Goal: Task Accomplishment & Management: Manage account settings

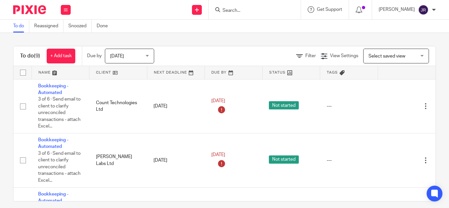
click at [229, 19] on div at bounding box center [255, 9] width 92 height 19
click at [229, 13] on input "Search" at bounding box center [251, 11] width 59 height 6
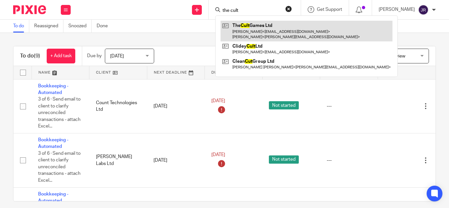
type input "the cult"
click at [278, 30] on link at bounding box center [307, 31] width 172 height 20
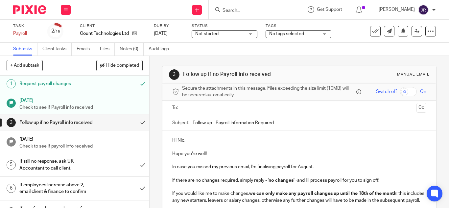
scroll to position [86, 0]
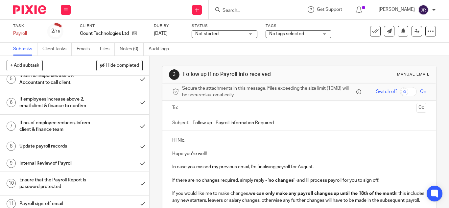
click at [58, 163] on link "9 Internal Review of Payroll" at bounding box center [68, 163] width 136 height 16
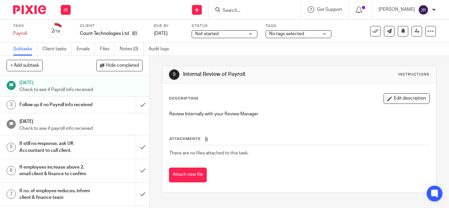
scroll to position [17, 0]
click at [91, 85] on h1 "11 Aug 2025" at bounding box center [81, 82] width 124 height 8
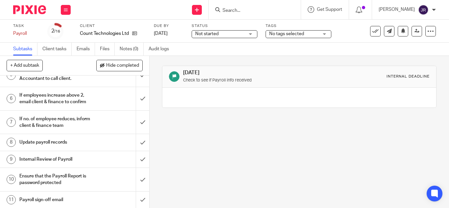
scroll to position [124, 0]
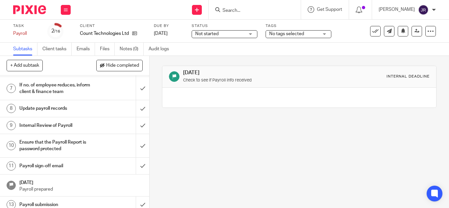
click at [85, 168] on h1 "Payroll sign-off email" at bounding box center [55, 166] width 73 height 10
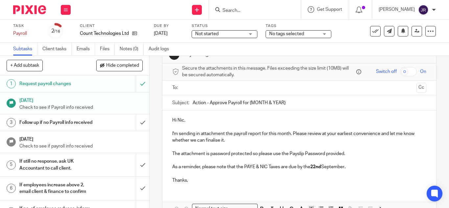
scroll to position [60, 0]
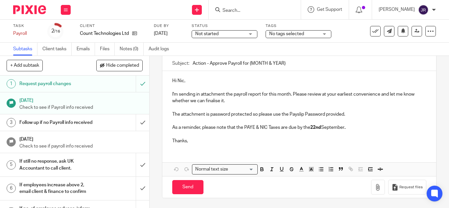
click at [230, 141] on p "Thanks," at bounding box center [299, 141] width 254 height 7
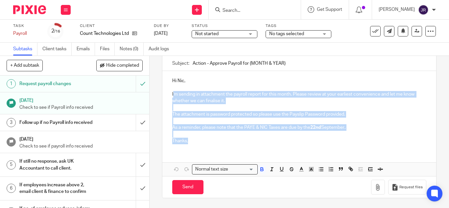
drag, startPoint x: 172, startPoint y: 92, endPoint x: 195, endPoint y: 140, distance: 52.5
click at [195, 140] on div "Hi Nic, I'm sending in attachment the payroll report for this month. Please rev…" at bounding box center [300, 110] width 274 height 78
copy div "'m sending in attachment the payroll report for this month. Please review at yo…"
click at [269, 109] on p at bounding box center [299, 107] width 254 height 7
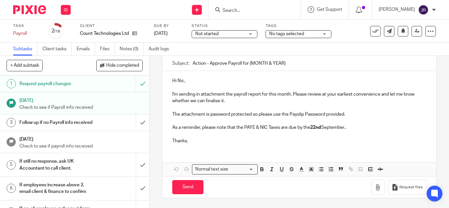
click at [256, 123] on p at bounding box center [299, 121] width 254 height 7
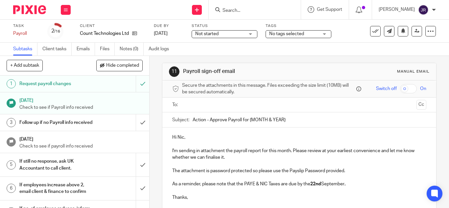
scroll to position [0, 0]
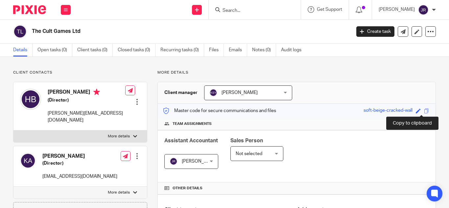
click at [424, 111] on span at bounding box center [426, 111] width 5 height 5
